Goal: Information Seeking & Learning: Learn about a topic

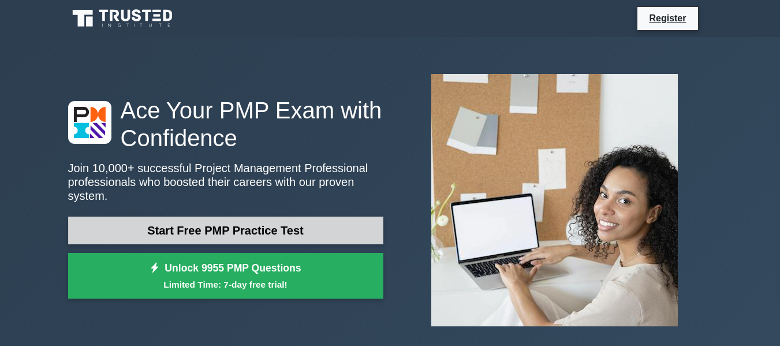
click at [208, 227] on link "Start Free PMP Practice Test" at bounding box center [225, 230] width 315 height 28
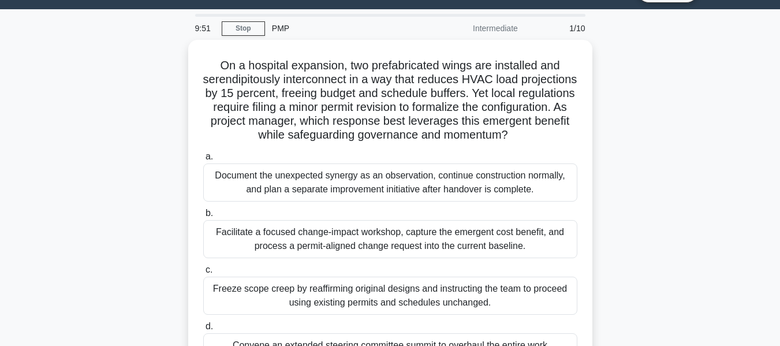
scroll to position [25, 0]
